Goal: Transaction & Acquisition: Purchase product/service

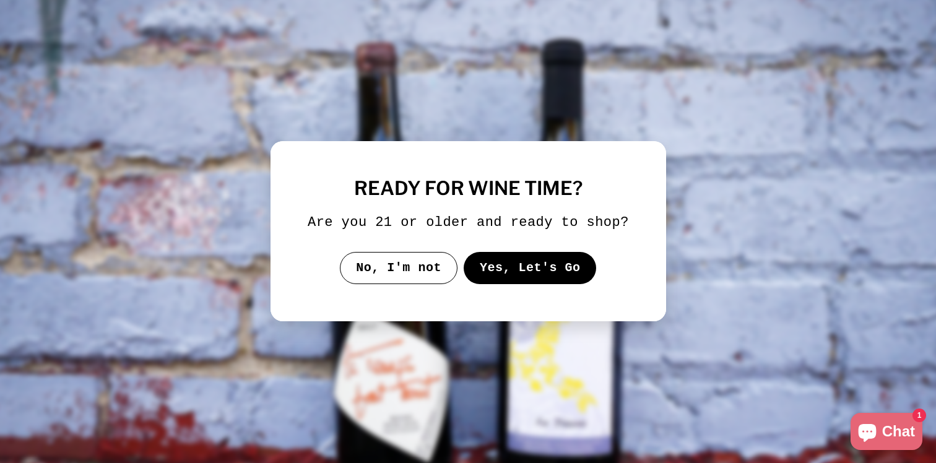
click at [507, 276] on button "Yes, Let's Go" at bounding box center [529, 268] width 133 height 32
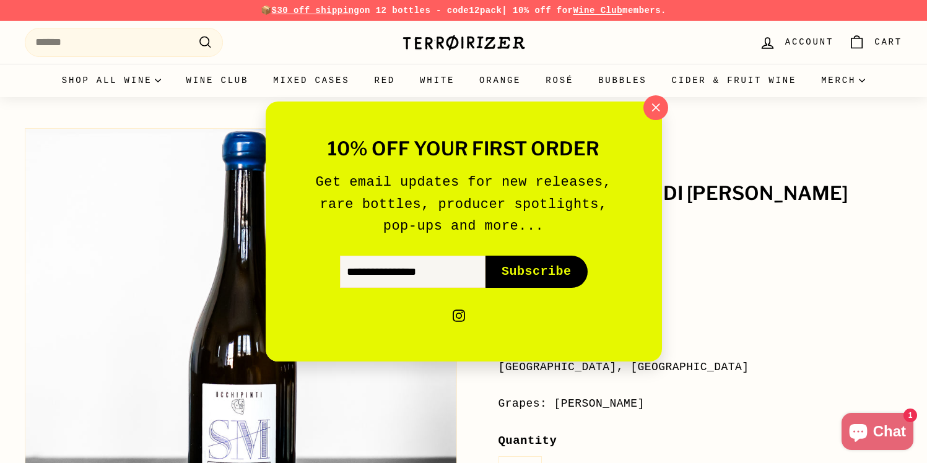
click at [707, 316] on div "10% off your first order Get email updates for new releases, rare bottles, prod…" at bounding box center [463, 231] width 927 height 463
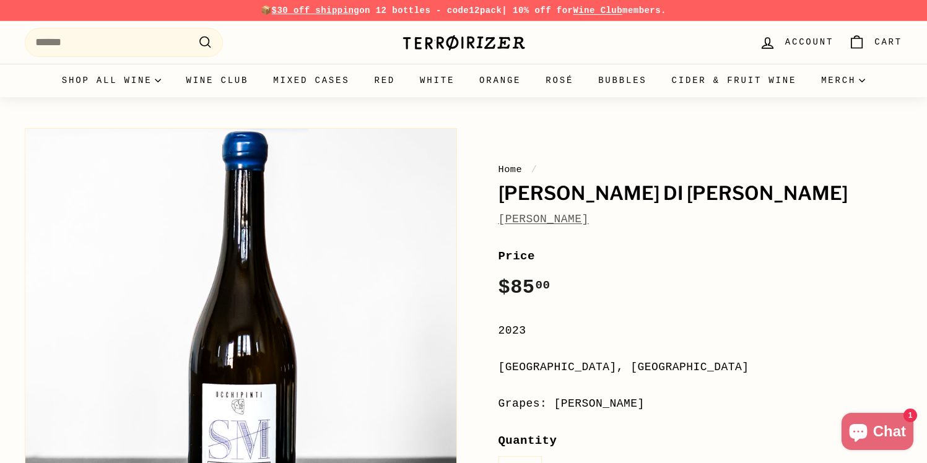
click at [796, 240] on div "Home / Bianco di Contrada SM Arianna Occhipinti Price Regular price $85 00 $85.…" at bounding box center [687, 412] width 432 height 580
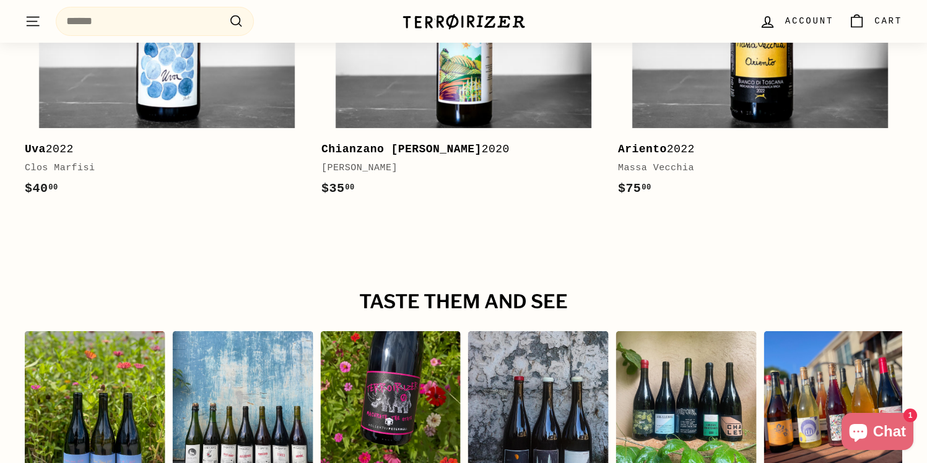
scroll to position [2206, 0]
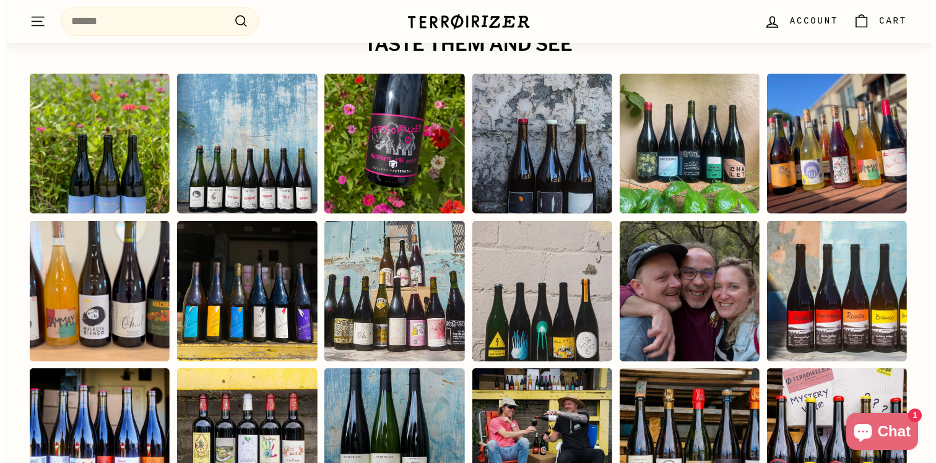
scroll to position [2507, 0]
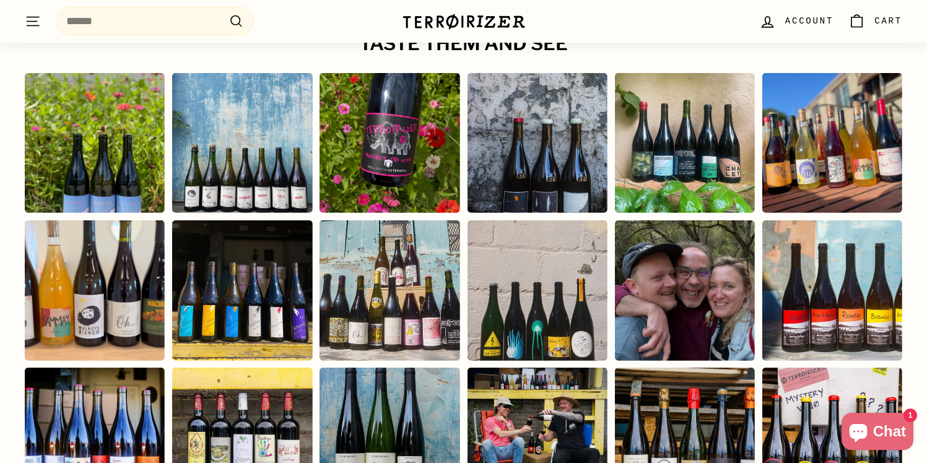
click at [652, 268] on div "Instagram post opens in a popup" at bounding box center [685, 290] width 140 height 140
